Goal: Find specific page/section: Find specific page/section

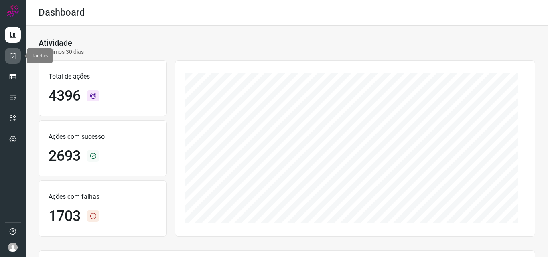
click at [12, 56] on icon at bounding box center [13, 56] width 8 height 8
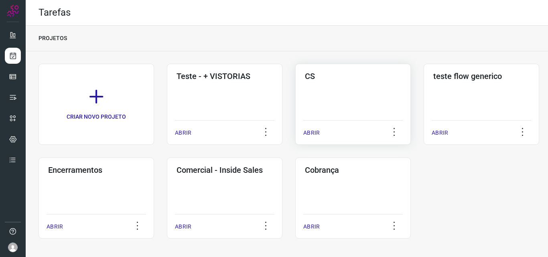
click at [424, 96] on div "CS ABRIR" at bounding box center [482, 104] width 116 height 81
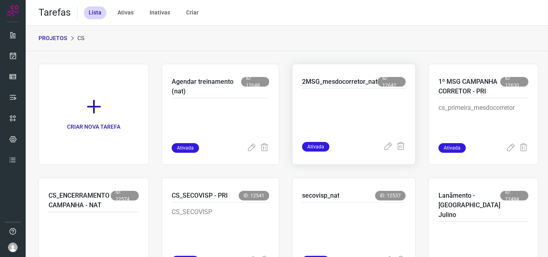
click at [356, 114] on p at bounding box center [353, 113] width 103 height 40
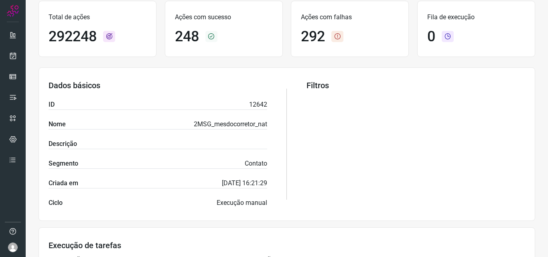
scroll to position [37, 0]
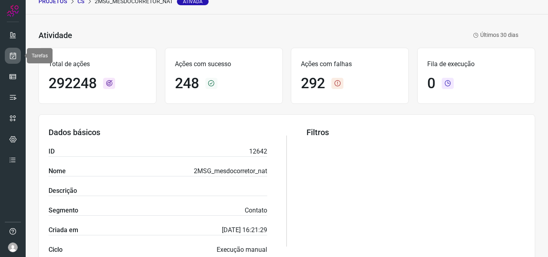
click at [16, 56] on icon at bounding box center [13, 56] width 8 height 8
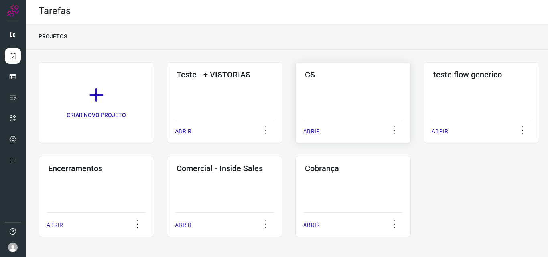
click at [424, 103] on div "CS ABRIR" at bounding box center [482, 102] width 116 height 81
